Goal: Transaction & Acquisition: Purchase product/service

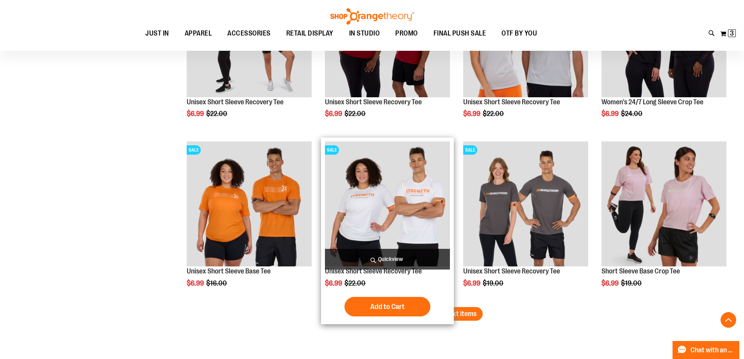
scroll to position [2428, 0]
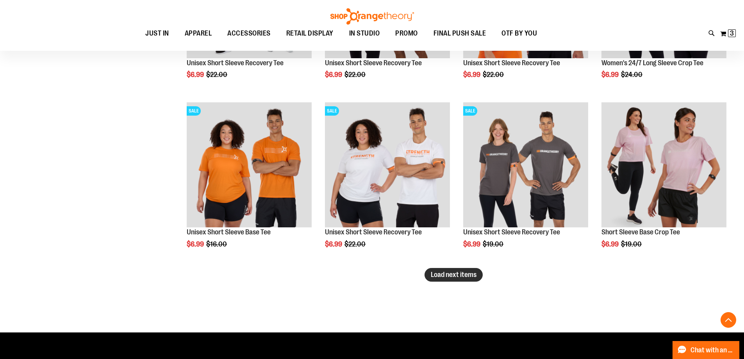
click at [466, 274] on span "Load next items" at bounding box center [454, 275] width 46 height 8
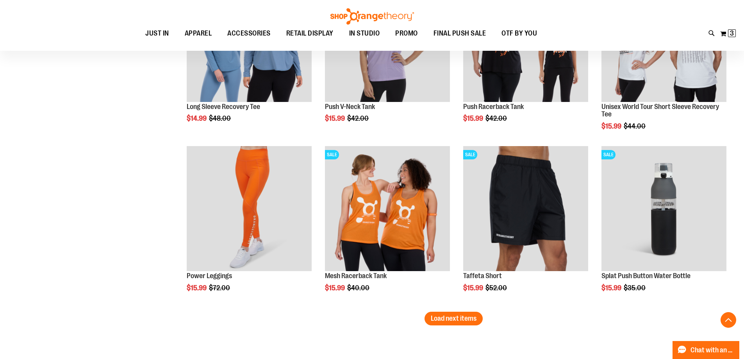
scroll to position [2935, 0]
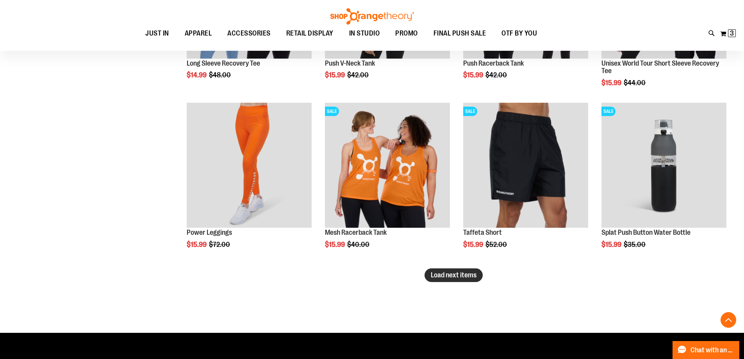
click at [450, 277] on span "Load next items" at bounding box center [454, 275] width 46 height 8
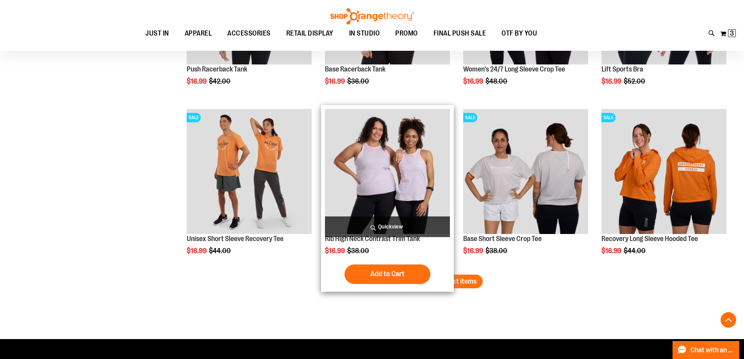
scroll to position [3443, 0]
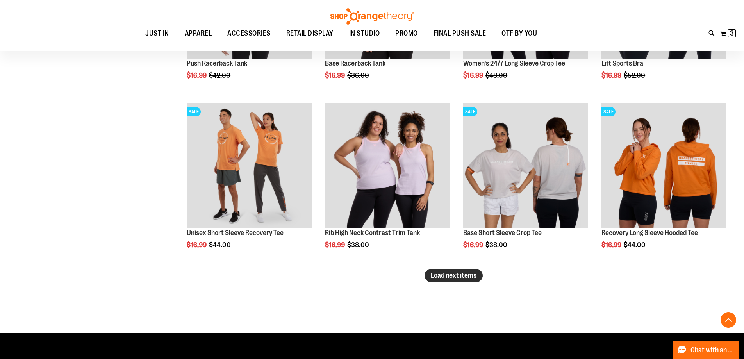
click at [469, 279] on span "Load next items" at bounding box center [454, 275] width 46 height 8
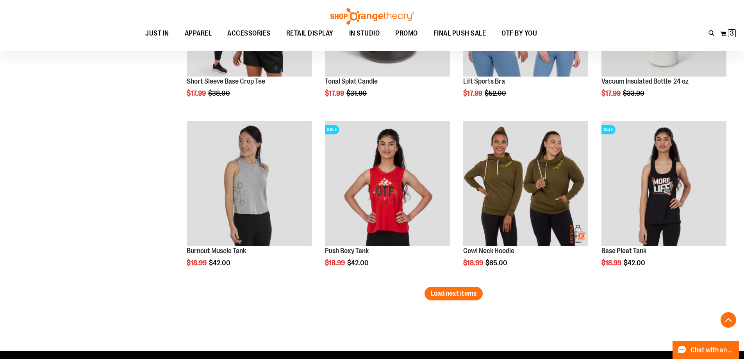
scroll to position [3951, 0]
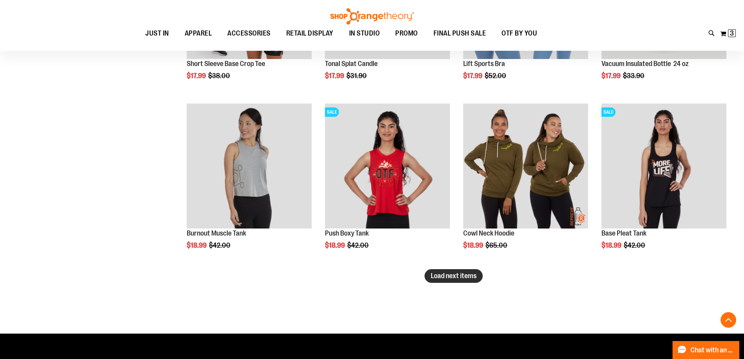
click at [451, 276] on span "Load next items" at bounding box center [454, 276] width 46 height 8
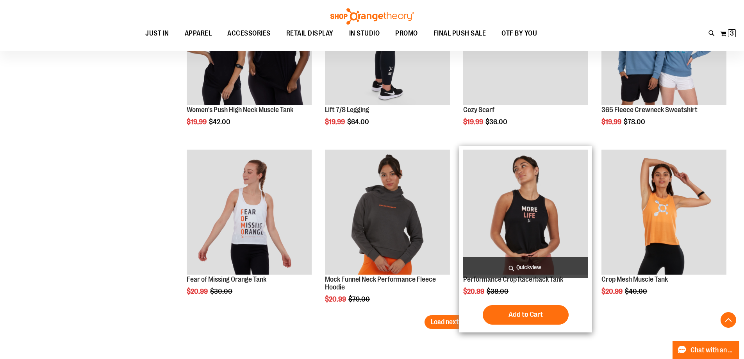
scroll to position [4419, 0]
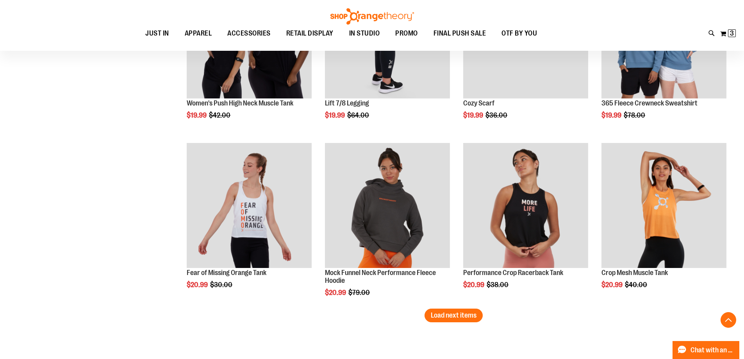
click at [447, 320] on button "Load next items" at bounding box center [454, 316] width 58 height 14
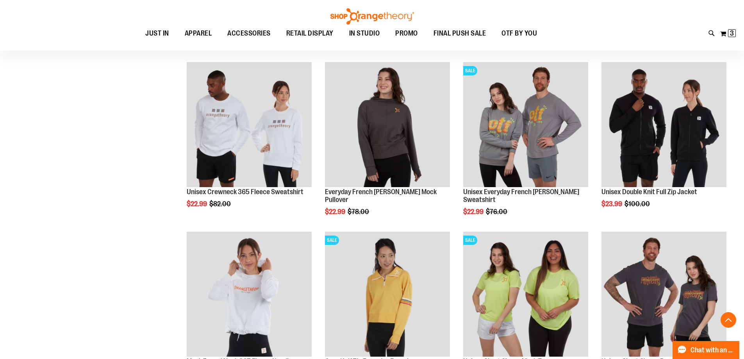
scroll to position [4888, 0]
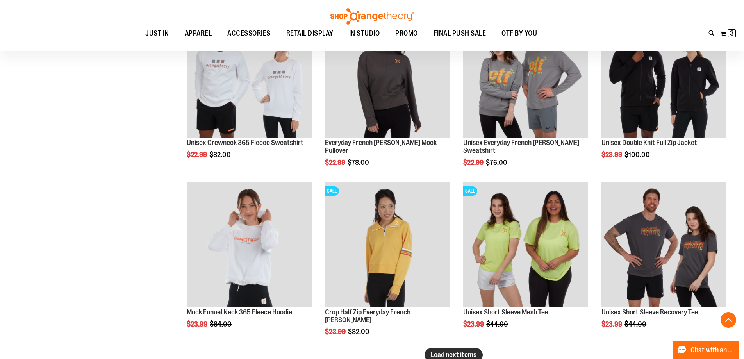
click at [455, 355] on span "Load next items" at bounding box center [454, 355] width 46 height 8
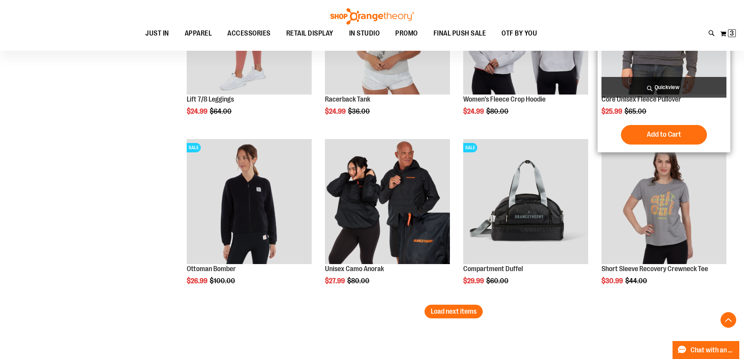
scroll to position [5474, 0]
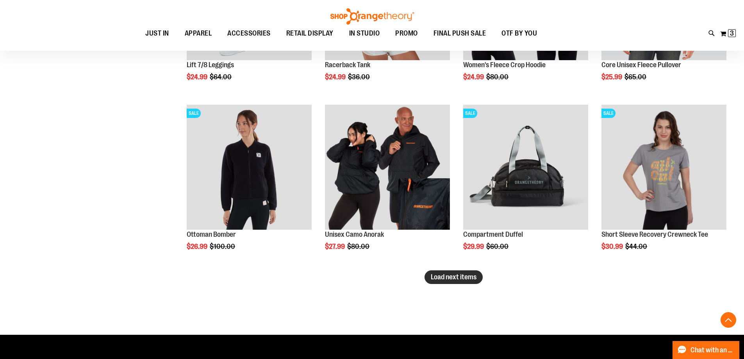
click at [453, 280] on span "Load next items" at bounding box center [454, 277] width 46 height 8
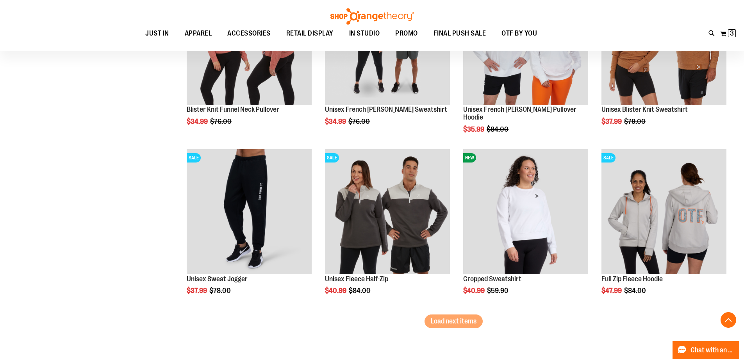
scroll to position [5982, 0]
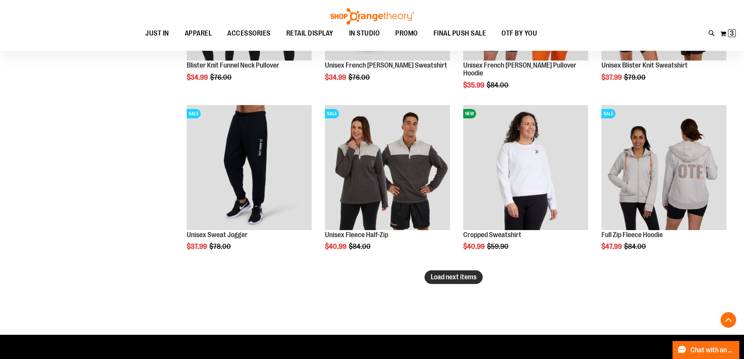
click at [450, 280] on span "Load next items" at bounding box center [454, 277] width 46 height 8
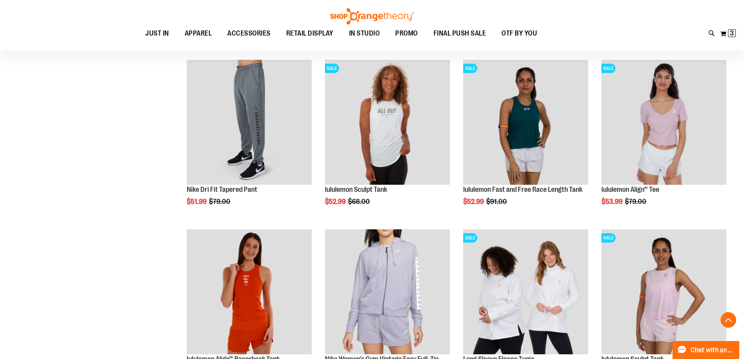
scroll to position [6528, 0]
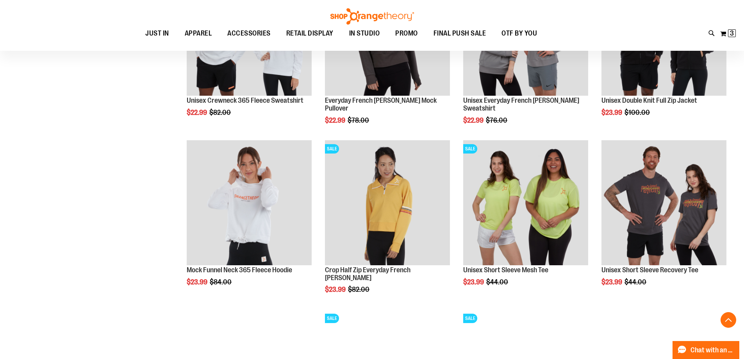
scroll to position [4810, 0]
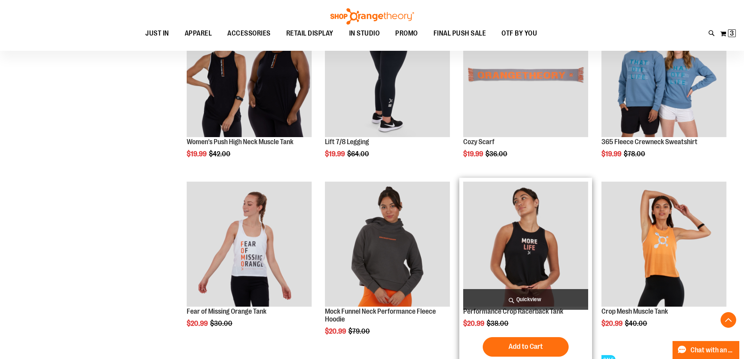
scroll to position [4380, 0]
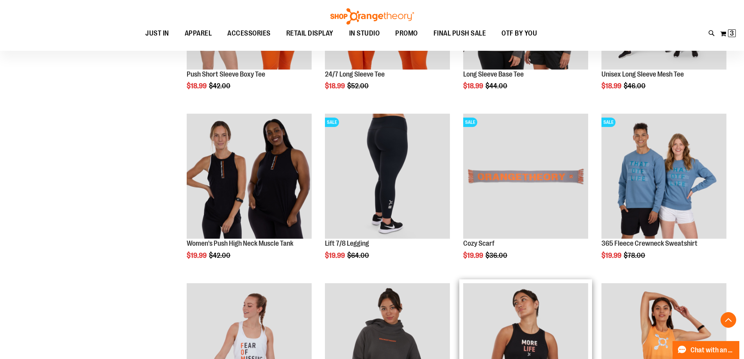
scroll to position [4263, 0]
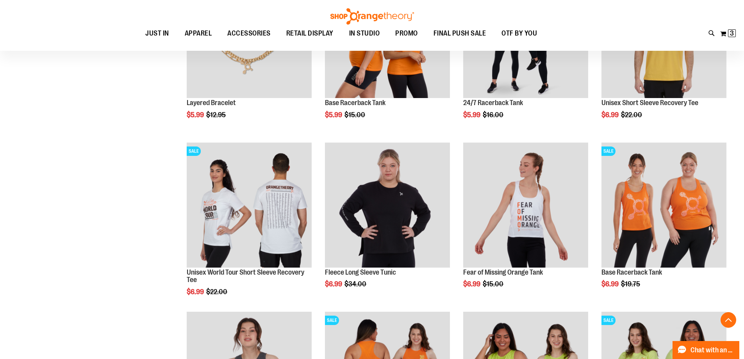
scroll to position [1529, 0]
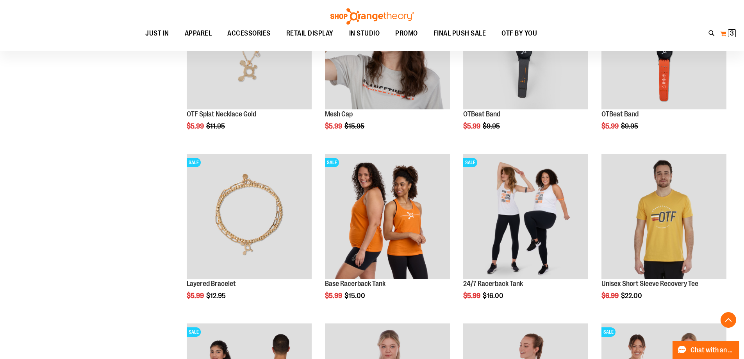
click at [721, 31] on button "My Cart 3 3 items" at bounding box center [728, 33] width 16 height 12
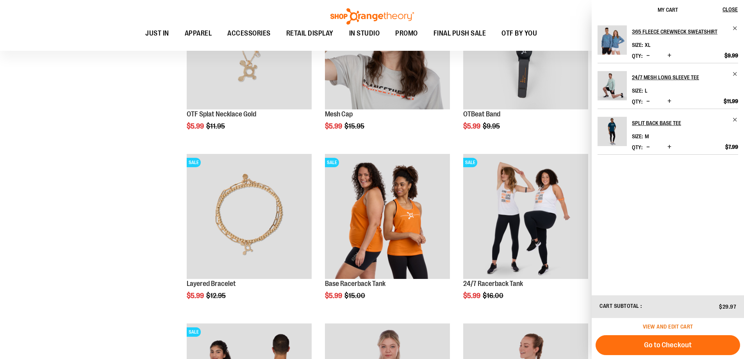
click at [671, 325] on span "View and edit cart" at bounding box center [668, 326] width 50 height 6
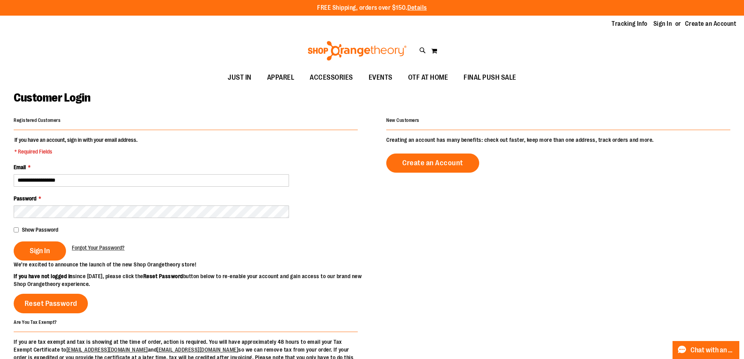
type input "**********"
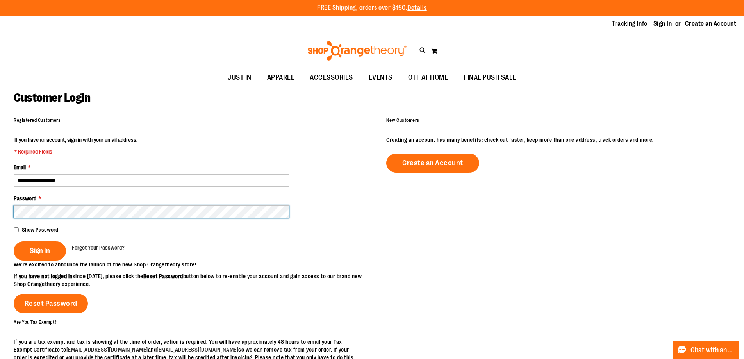
click at [14, 241] on button "Sign In" at bounding box center [40, 250] width 52 height 19
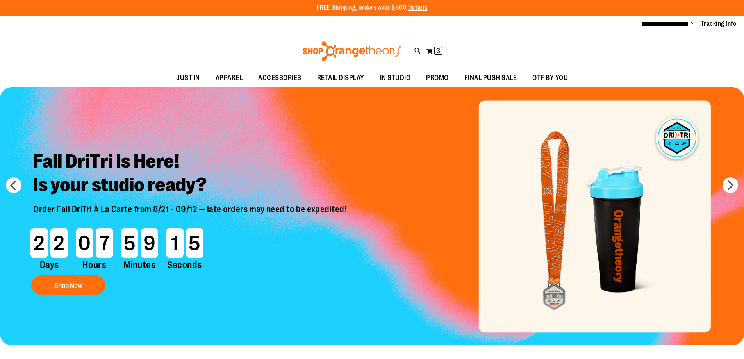
click at [636, 223] on img "Slide 1 of 9" at bounding box center [372, 216] width 744 height 258
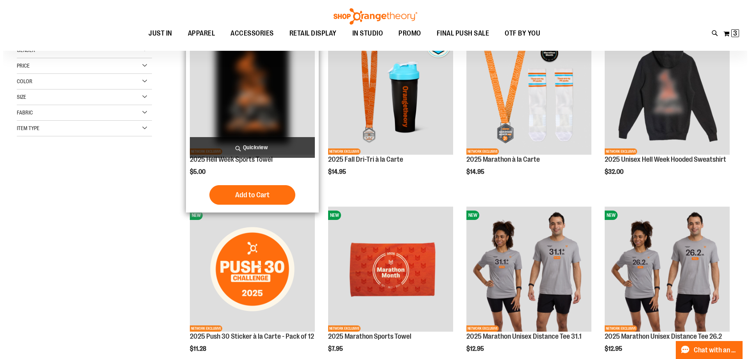
scroll to position [117, 0]
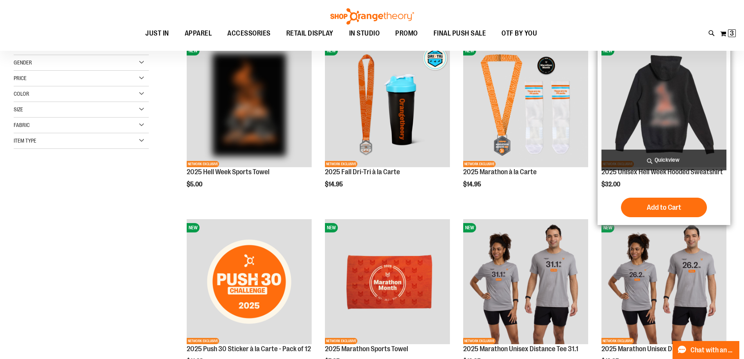
click at [674, 159] on span "Quickview" at bounding box center [663, 160] width 125 height 21
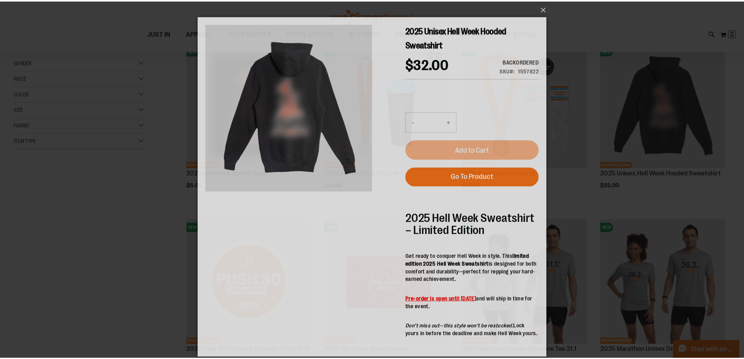
scroll to position [0, 0]
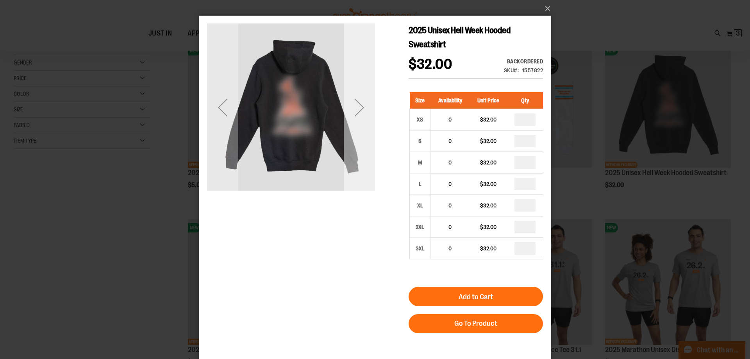
click at [356, 118] on div "Next" at bounding box center [359, 107] width 31 height 31
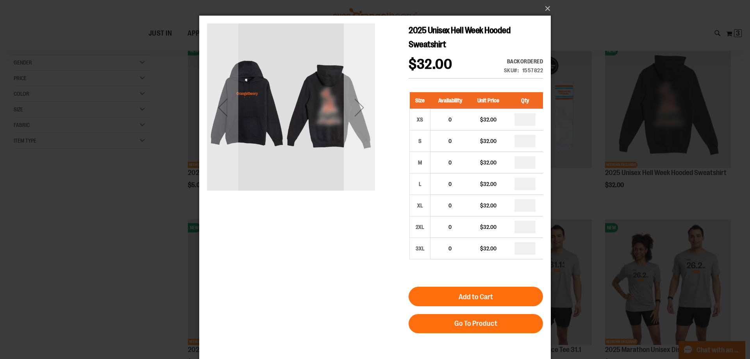
click at [355, 120] on div "Next" at bounding box center [359, 107] width 31 height 31
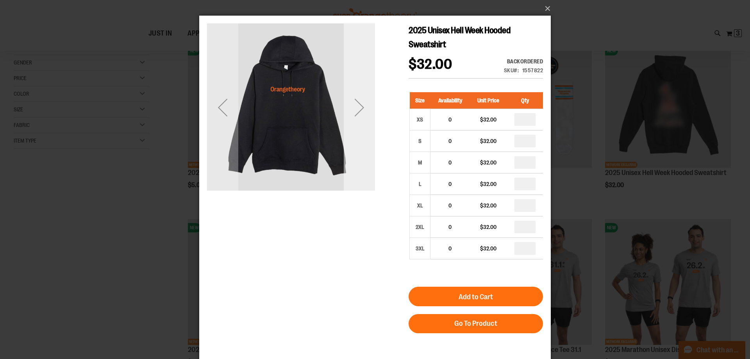
click at [355, 120] on div "Next" at bounding box center [359, 107] width 31 height 31
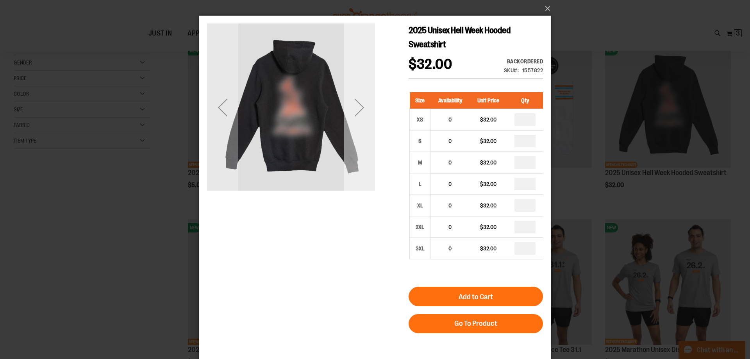
click at [355, 120] on div "Next" at bounding box center [359, 107] width 31 height 31
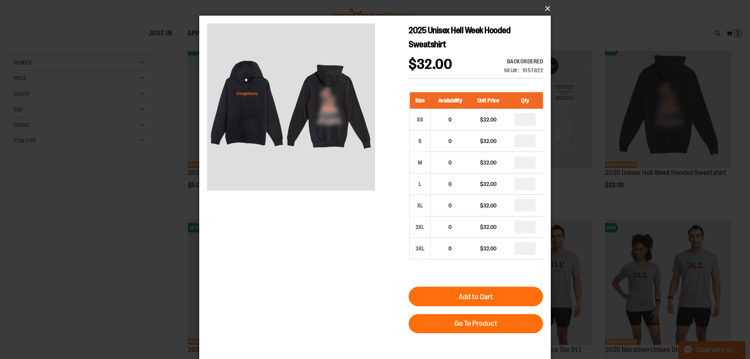
click at [546, 11] on button "×" at bounding box center [377, 8] width 351 height 17
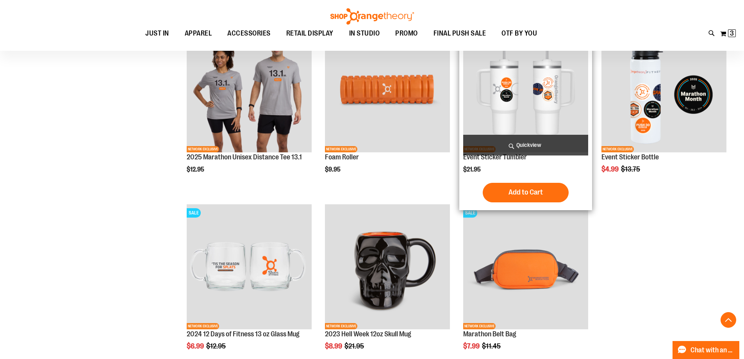
scroll to position [585, 0]
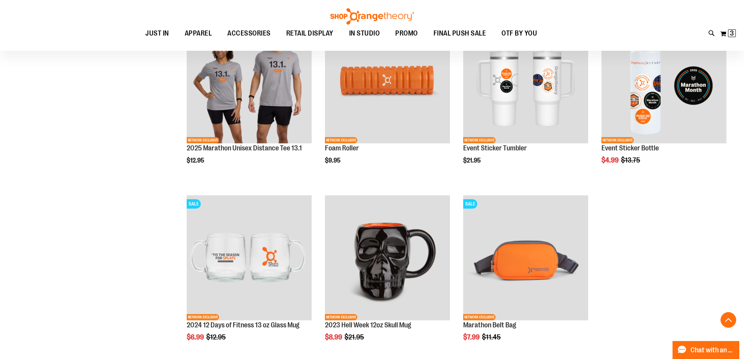
scroll to position [507, 0]
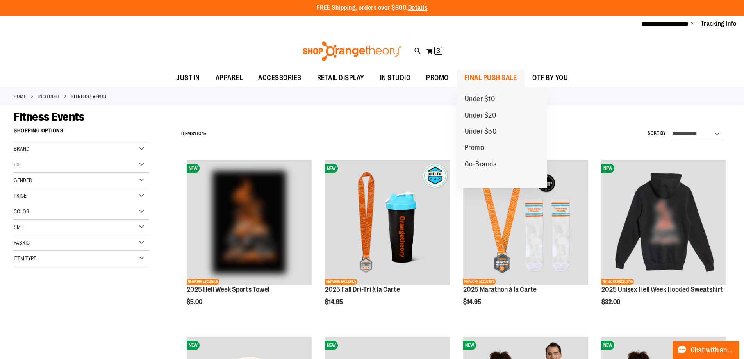
click at [502, 82] on span "FINAL PUSH SALE" at bounding box center [490, 78] width 53 height 18
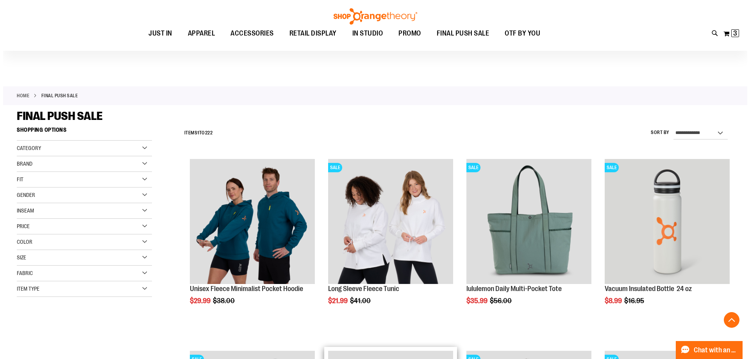
scroll to position [156, 0]
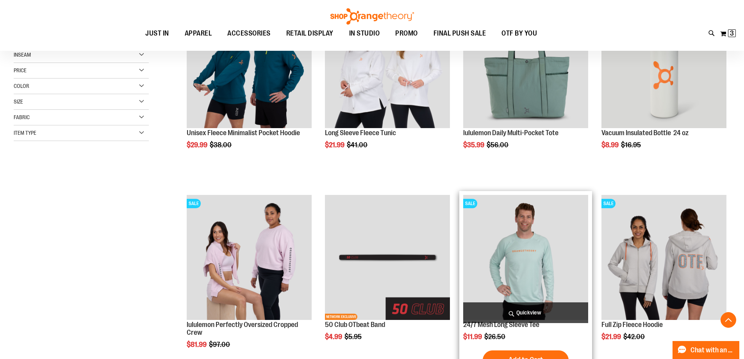
click at [535, 313] on span "Quickview" at bounding box center [525, 312] width 125 height 21
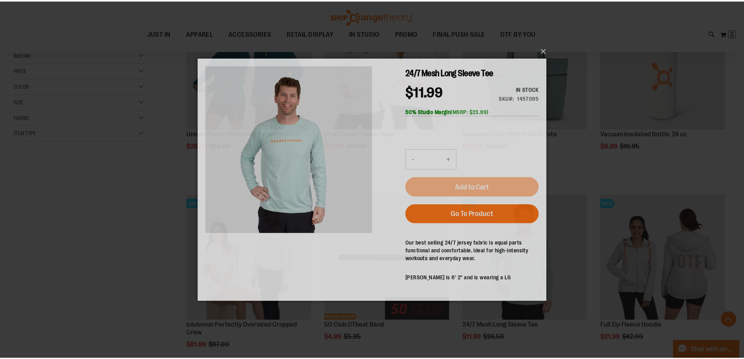
scroll to position [0, 0]
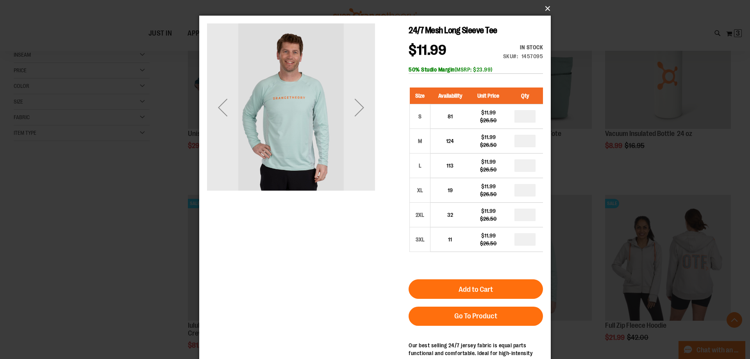
click at [547, 11] on button "×" at bounding box center [377, 8] width 351 height 17
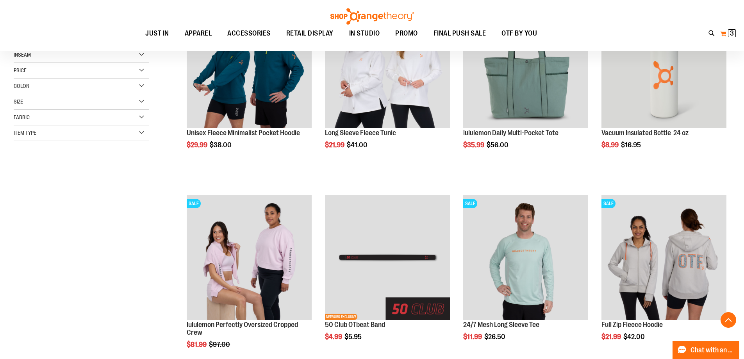
click at [726, 33] on button "My Cart 3 3 items" at bounding box center [728, 33] width 16 height 12
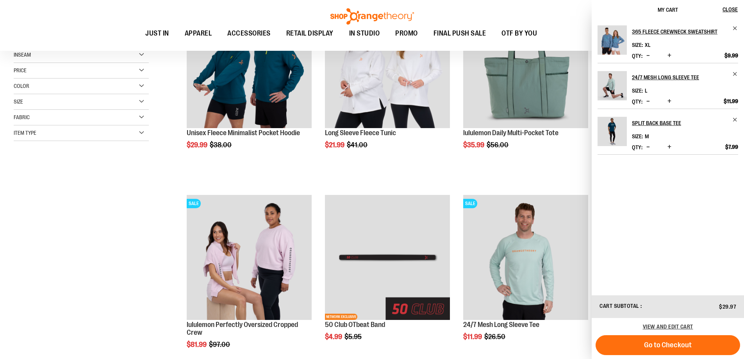
click at [454, 180] on ol "Unisex Fleece Minimalist Pocket Hoodie $29.99 Regular Price $38.00 [GEOGRAPHIC_…" at bounding box center [453, 286] width 553 height 575
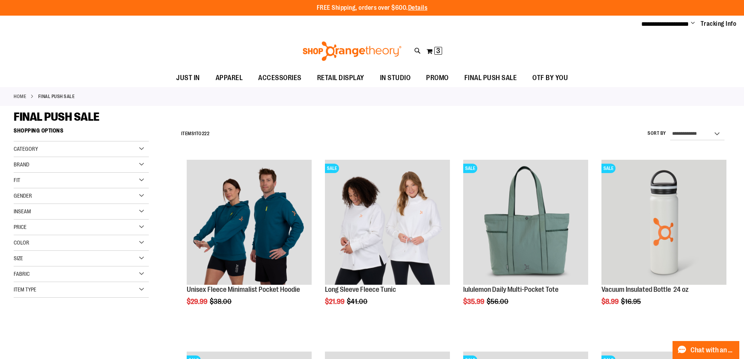
click at [696, 126] on div "**********" at bounding box center [453, 134] width 553 height 20
click at [694, 133] on select "**********" at bounding box center [697, 134] width 54 height 12
click at [670, 128] on select "**********" at bounding box center [697, 134] width 54 height 12
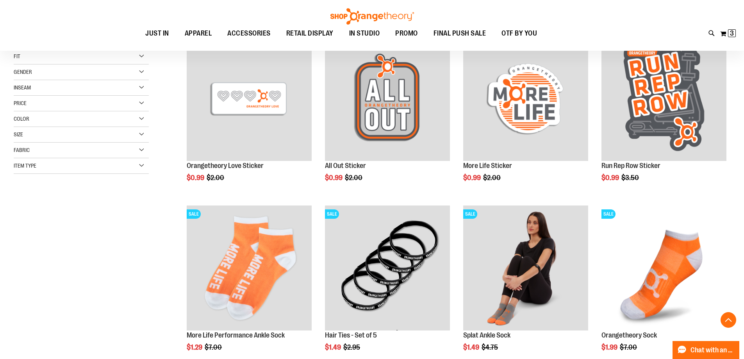
scroll to position [123, 0]
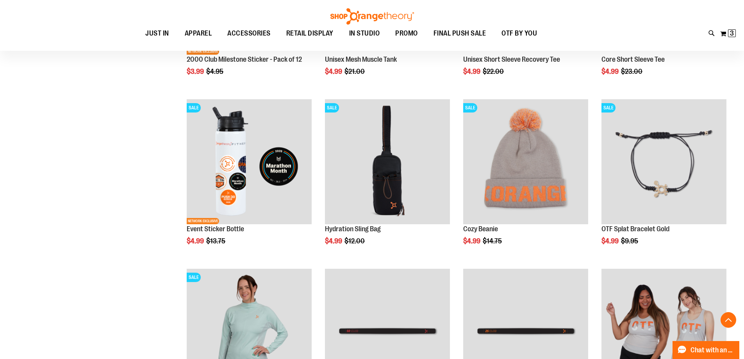
scroll to position [748, 0]
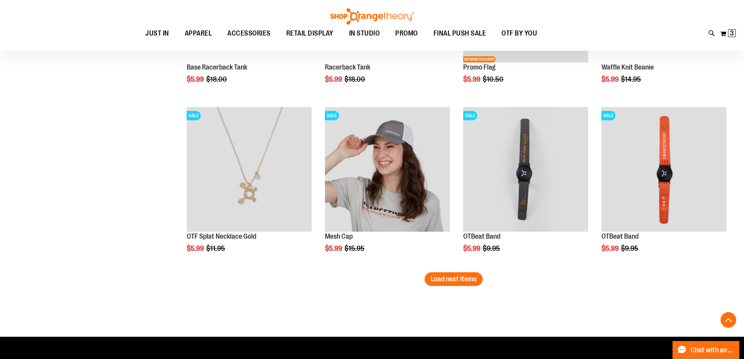
scroll to position [1412, 0]
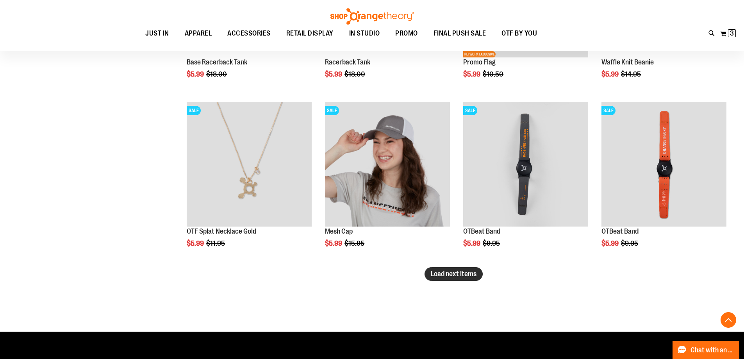
click at [457, 273] on span "Load next items" at bounding box center [454, 274] width 46 height 8
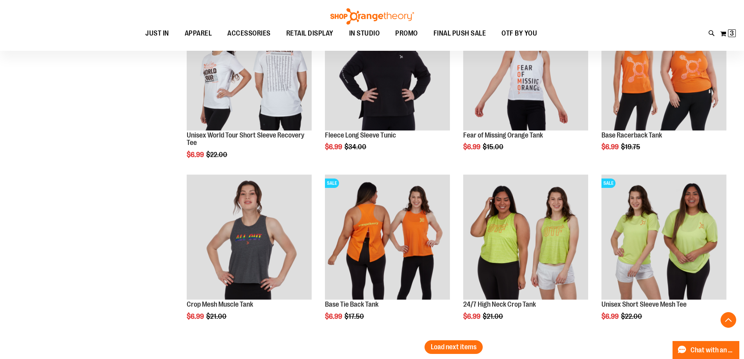
scroll to position [1881, 0]
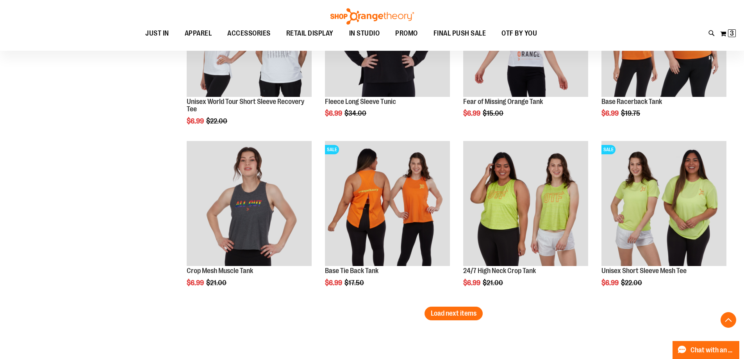
click at [472, 316] on span "Load next items" at bounding box center [454, 313] width 46 height 8
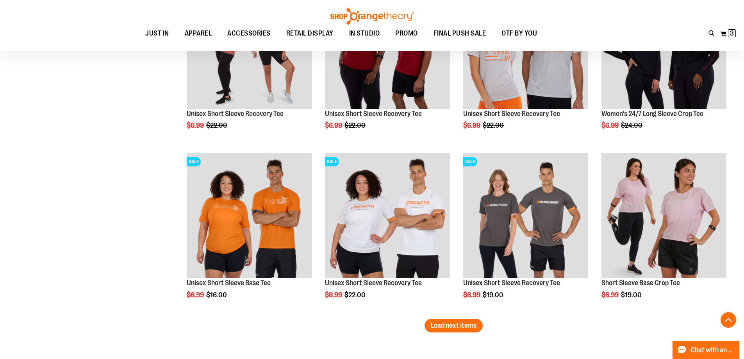
scroll to position [2428, 0]
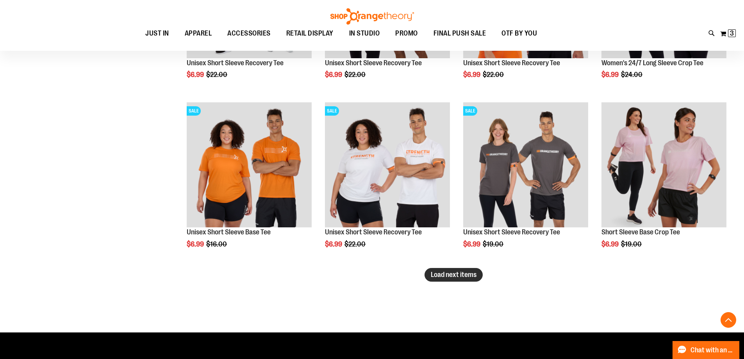
click at [463, 275] on span "Load next items" at bounding box center [454, 275] width 46 height 8
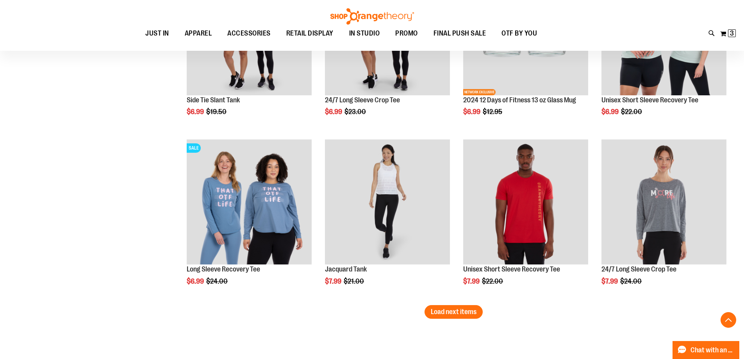
scroll to position [2974, 0]
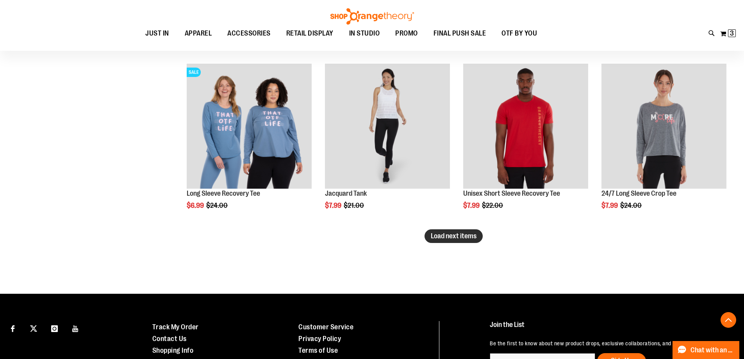
click at [457, 234] on span "Load next items" at bounding box center [454, 236] width 46 height 8
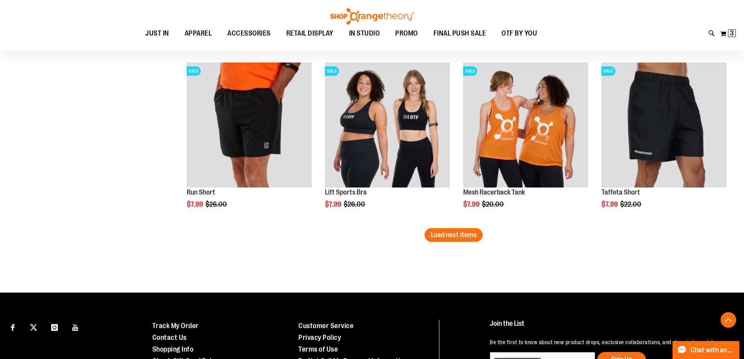
scroll to position [3521, 0]
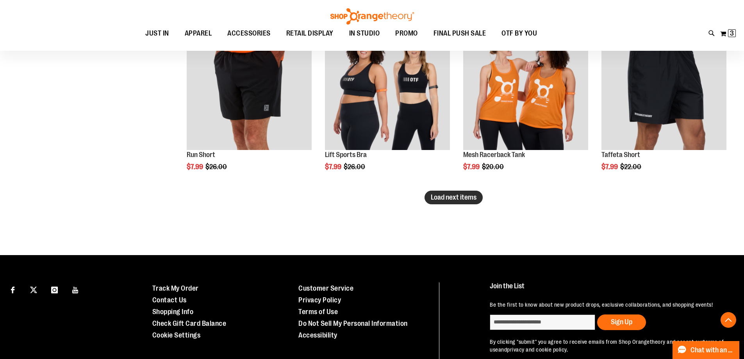
click at [462, 202] on button "Load next items" at bounding box center [454, 198] width 58 height 14
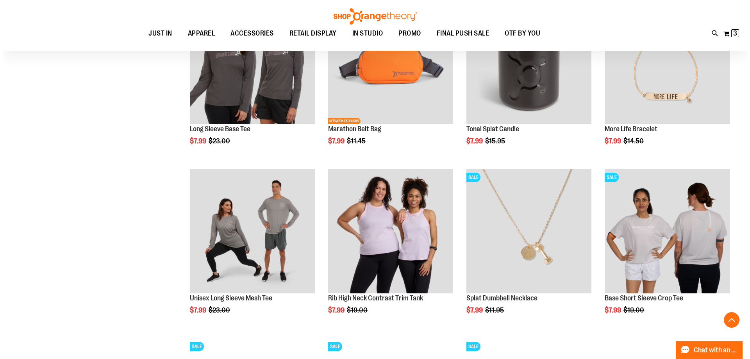
scroll to position [3677, 0]
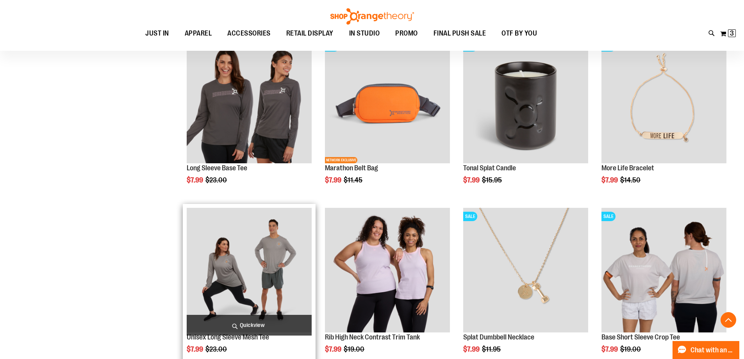
click at [239, 323] on span "Quickview" at bounding box center [249, 325] width 125 height 21
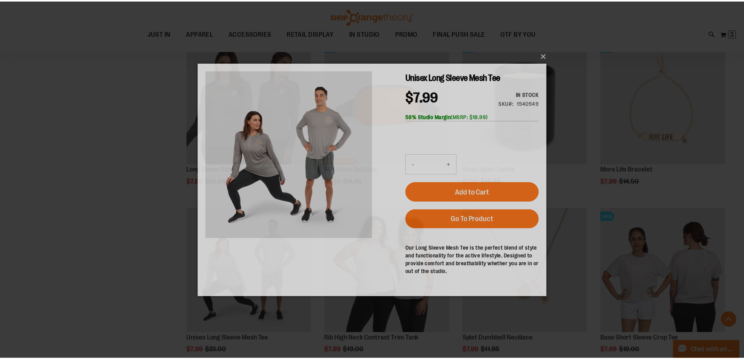
scroll to position [0, 0]
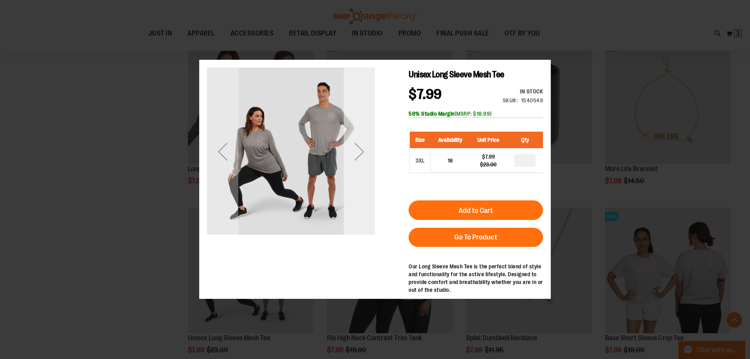
click at [356, 173] on div "Next" at bounding box center [359, 152] width 31 height 168
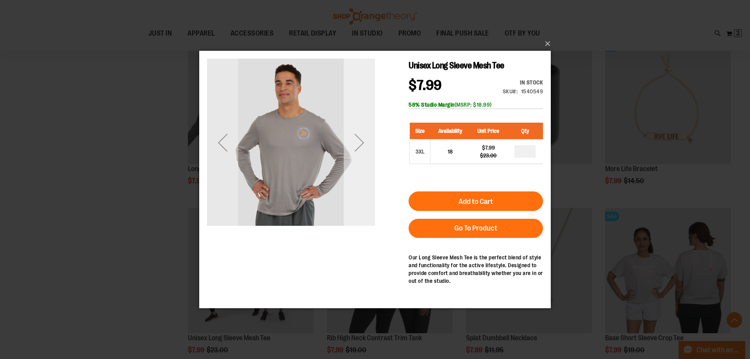
click at [356, 167] on div "Next" at bounding box center [359, 143] width 31 height 168
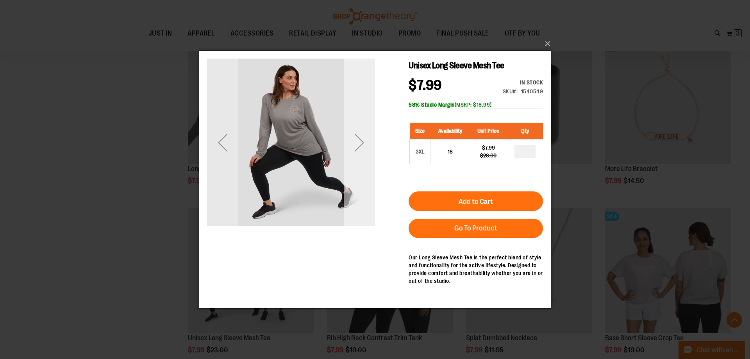
click at [356, 167] on div "Next" at bounding box center [359, 143] width 31 height 168
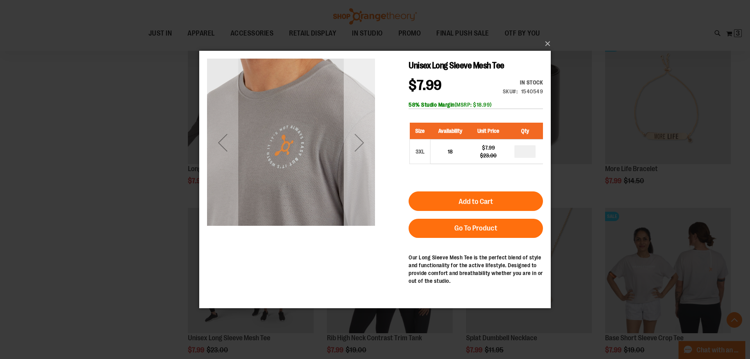
click at [356, 167] on div "Next" at bounding box center [359, 143] width 31 height 168
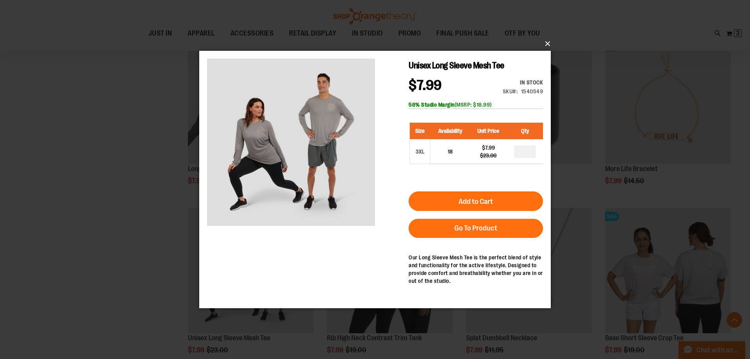
click at [548, 43] on button "×" at bounding box center [377, 43] width 351 height 17
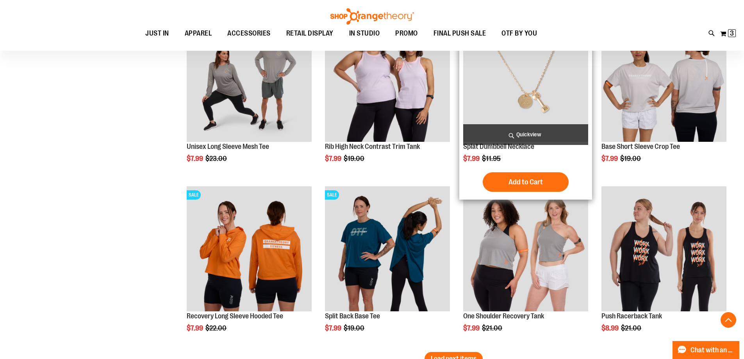
scroll to position [3912, 0]
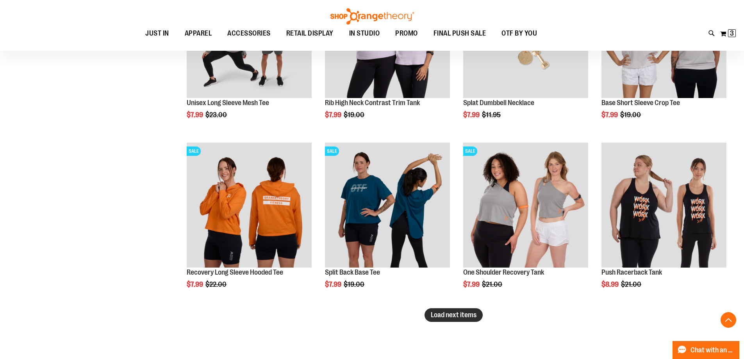
click at [458, 316] on span "Load next items" at bounding box center [454, 315] width 46 height 8
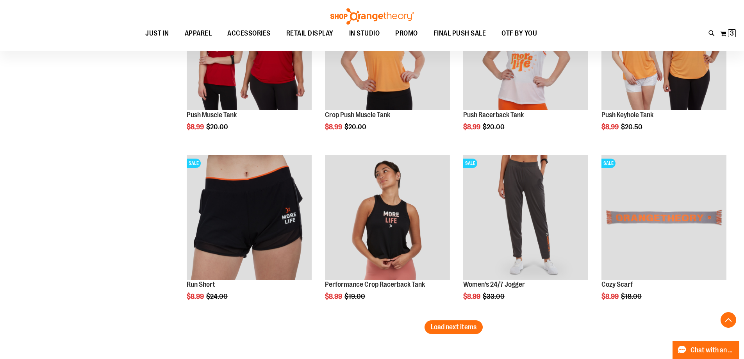
scroll to position [4419, 0]
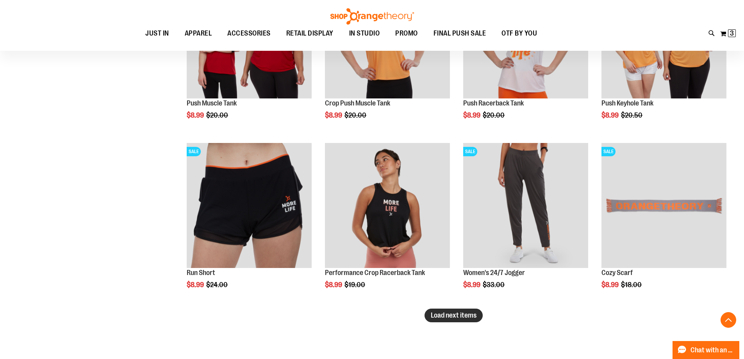
click at [454, 321] on button "Load next items" at bounding box center [454, 316] width 58 height 14
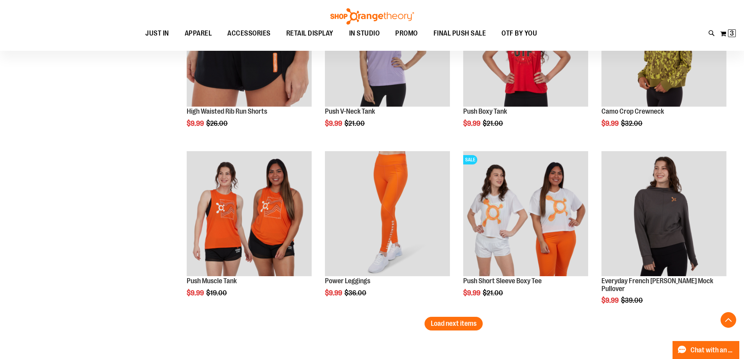
scroll to position [4966, 0]
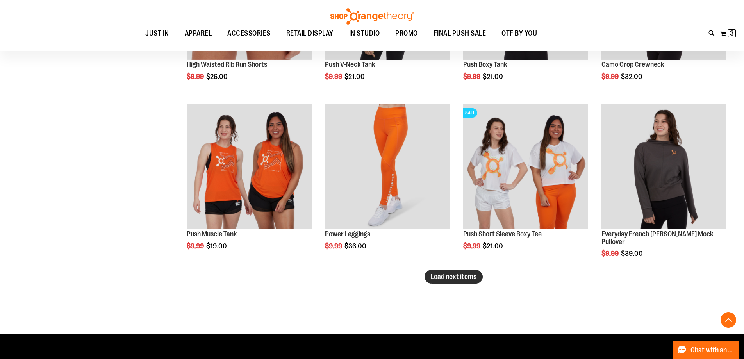
click at [460, 275] on span "Load next items" at bounding box center [454, 277] width 46 height 8
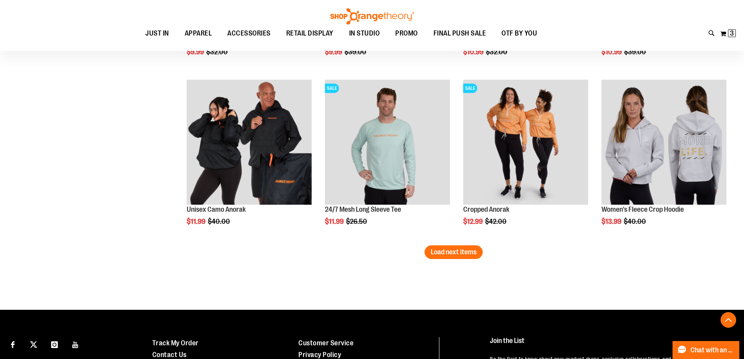
scroll to position [5513, 0]
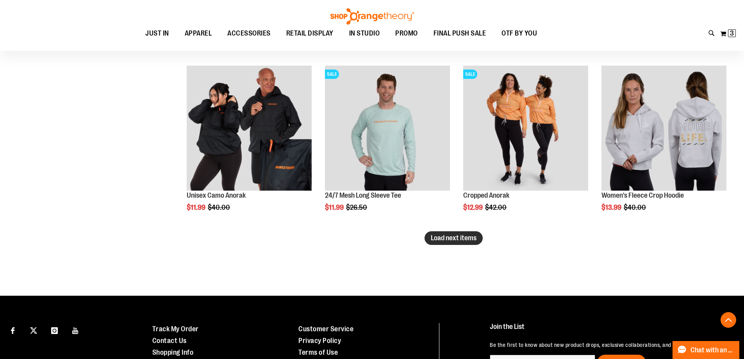
click at [466, 238] on span "Load next items" at bounding box center [454, 238] width 46 height 8
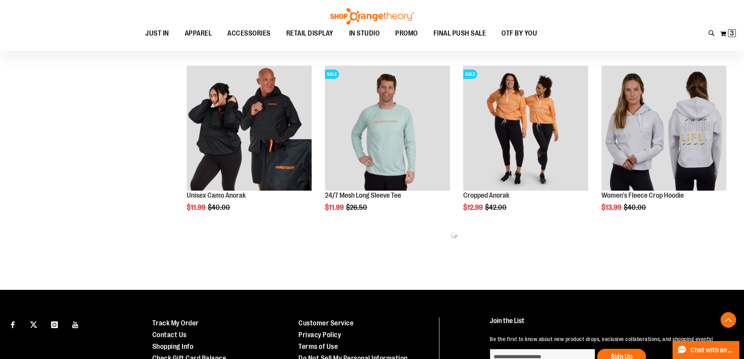
drag, startPoint x: 466, startPoint y: 238, endPoint x: 451, endPoint y: 279, distance: 43.4
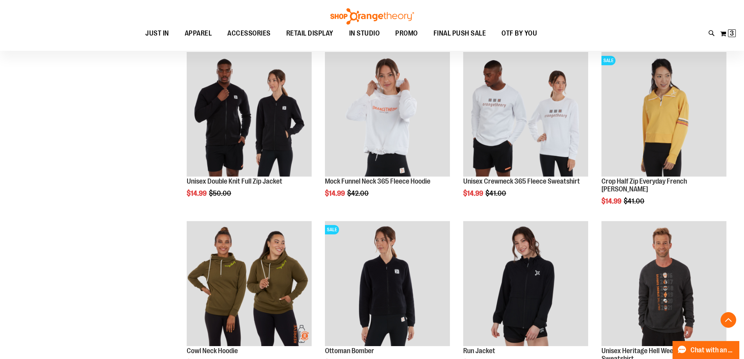
scroll to position [5708, 0]
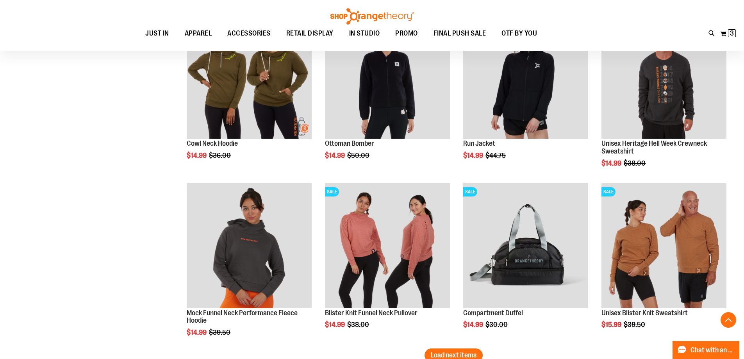
scroll to position [6021, 0]
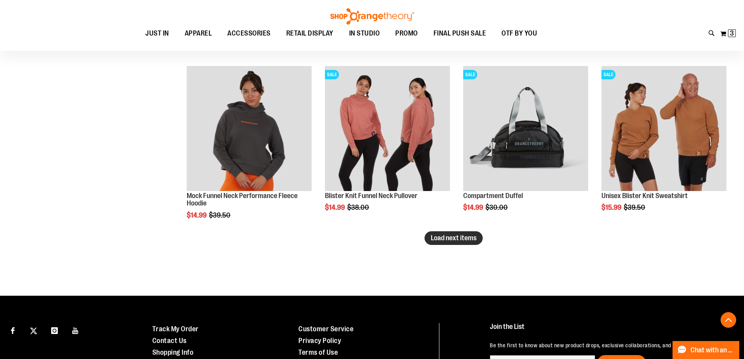
click at [455, 235] on span "Load next items" at bounding box center [454, 238] width 46 height 8
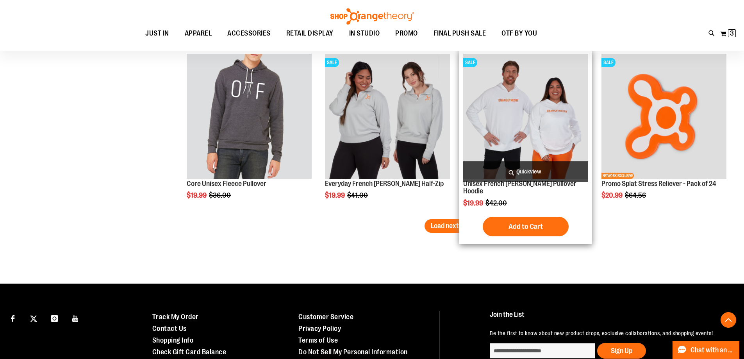
scroll to position [6567, 0]
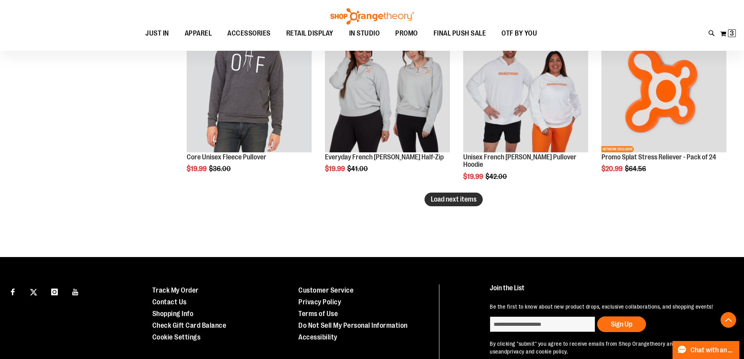
click at [459, 203] on span "Load next items" at bounding box center [454, 199] width 46 height 8
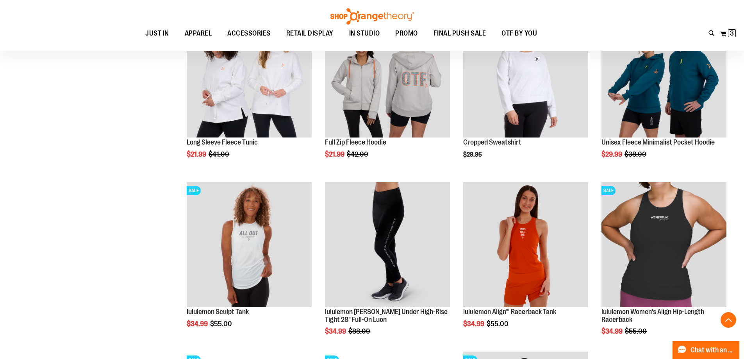
scroll to position [6763, 0]
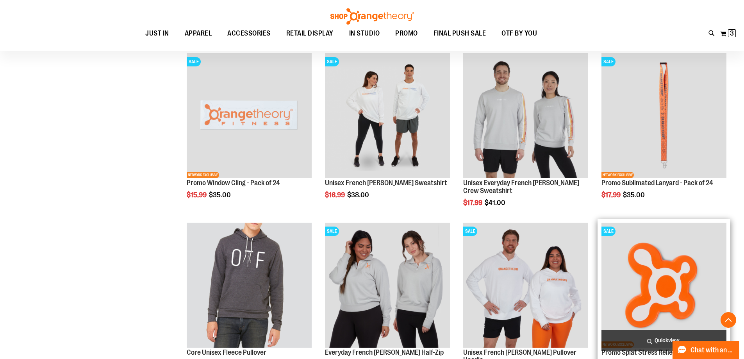
scroll to position [6411, 0]
